Goal: Find specific page/section: Find specific page/section

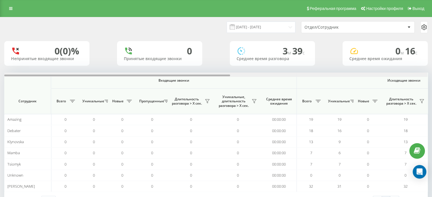
scroll to position [0, 369]
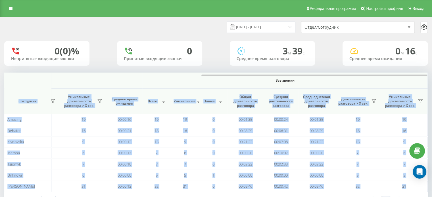
drag, startPoint x: 222, startPoint y: 77, endPoint x: 308, endPoint y: 79, distance: 85.7
click at [308, 78] on div "Входящие звонки Исходящие звонки Все звонки Сотрудник Всего Уникальные Новые Пр…" at bounding box center [215, 132] width 423 height 119
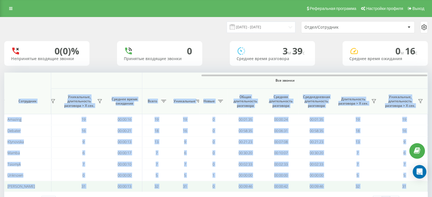
click at [228, 188] on td "00:09:46" at bounding box center [244, 186] width 35 height 11
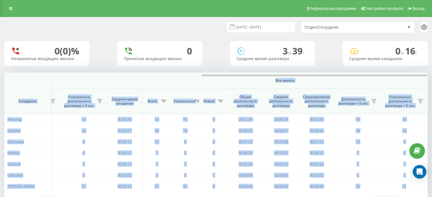
drag, startPoint x: 238, startPoint y: 76, endPoint x: 68, endPoint y: 79, distance: 170.3
click at [69, 79] on div "Входящие звонки Исходящие звонки Все звонки Сотрудник Всего Уникальные Новые Пр…" at bounding box center [215, 132] width 423 height 119
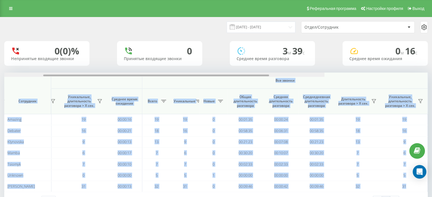
scroll to position [0, 122]
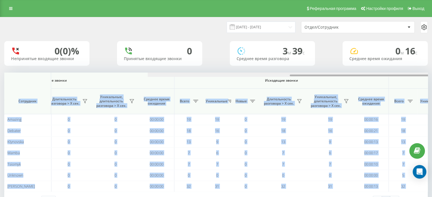
drag, startPoint x: 232, startPoint y: 75, endPoint x: 23, endPoint y: 76, distance: 209.7
click at [289, 75] on div at bounding box center [402, 76] width 226 height 2
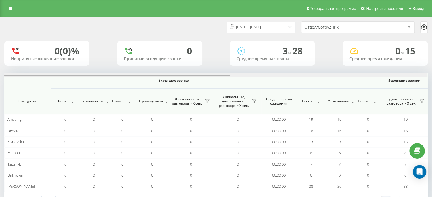
drag, startPoint x: 210, startPoint y: 76, endPoint x: 168, endPoint y: 101, distance: 48.9
click at [171, 101] on div "Входящие звонки Исходящие звонки Все звонки Сотрудник Всего Уникальные Новые Пр…" at bounding box center [215, 132] width 423 height 119
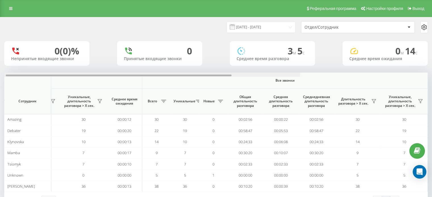
scroll to position [0, 40]
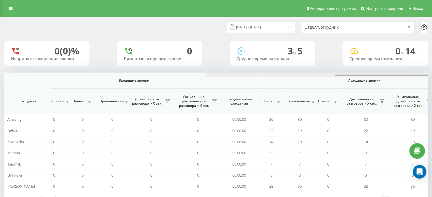
drag, startPoint x: 175, startPoint y: 75, endPoint x: 155, endPoint y: 60, distance: 25.4
click at [156, 86] on div "Входящие звонки Исходящие звонки Все звонки Сотрудник Всего Уникальные Новые Пр…" at bounding box center [215, 132] width 423 height 119
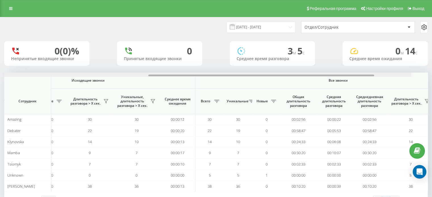
scroll to position [0, 369]
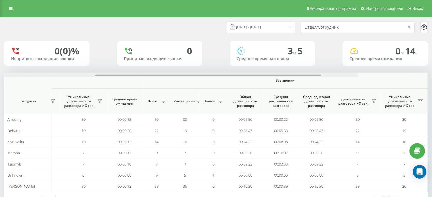
drag, startPoint x: 161, startPoint y: 75, endPoint x: 360, endPoint y: 76, distance: 198.7
click at [321, 76] on div at bounding box center [208, 76] width 226 height 2
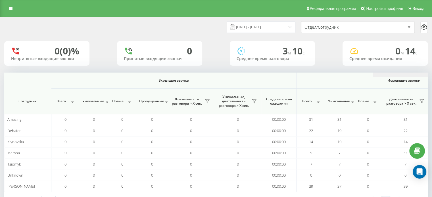
scroll to position [0, 369]
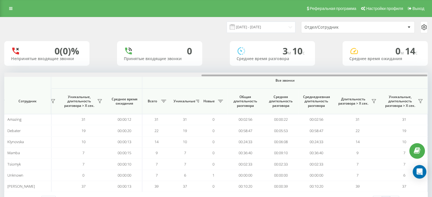
click at [411, 79] on div "Входящие звонки Исходящие звонки Все звонки Сотрудник Всего Уникальные Новые Пр…" at bounding box center [215, 132] width 423 height 119
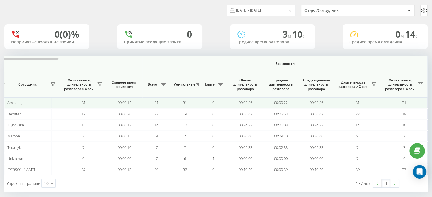
scroll to position [22, 0]
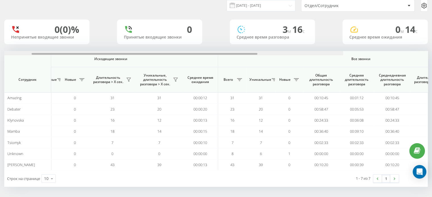
scroll to position [0, 369]
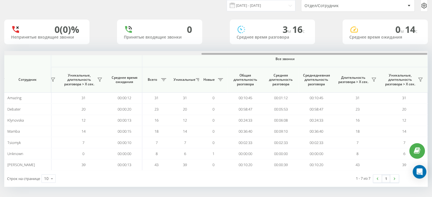
drag, startPoint x: 181, startPoint y: 54, endPoint x: 410, endPoint y: 66, distance: 229.4
click at [410, 66] on div "Входящие звонки Исходящие звонки Все звонки Сотрудник Всего Уникальные Новые Пр…" at bounding box center [215, 110] width 423 height 119
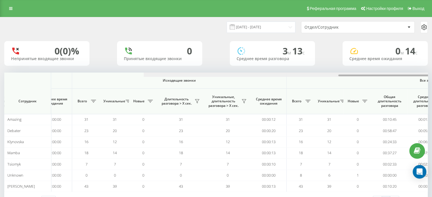
scroll to position [0, 369]
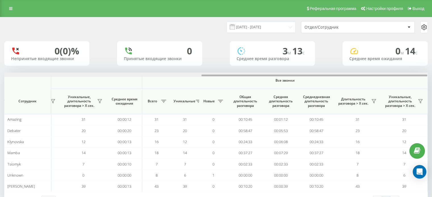
drag, startPoint x: 193, startPoint y: 75, endPoint x: 419, endPoint y: 81, distance: 226.3
click at [419, 81] on div "Входящие звонки Исходящие звонки Все звонки Сотрудник Всего Уникальные Новые Пр…" at bounding box center [215, 132] width 423 height 119
